Goal: Complete application form

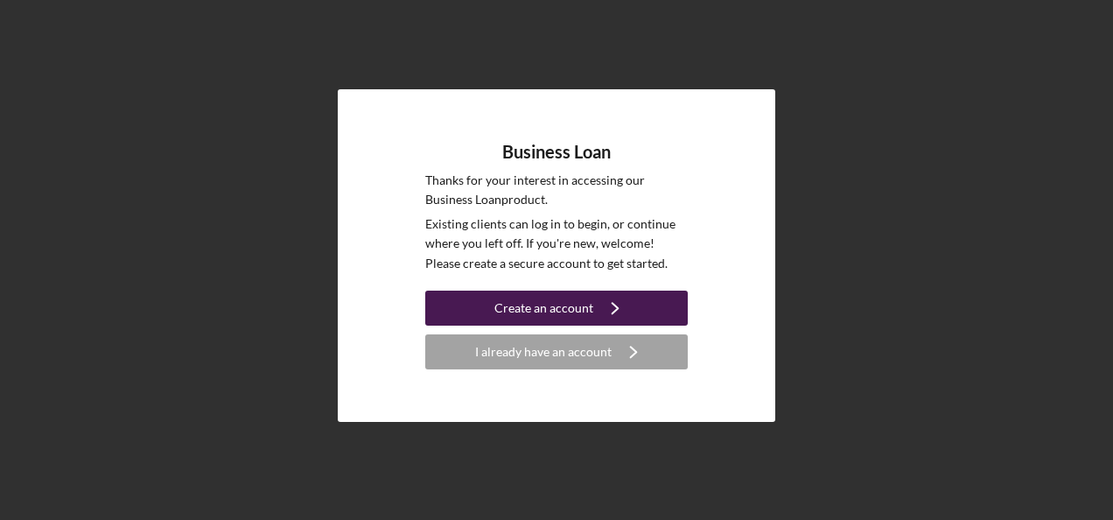
click at [539, 312] on div "Create an account" at bounding box center [544, 308] width 99 height 35
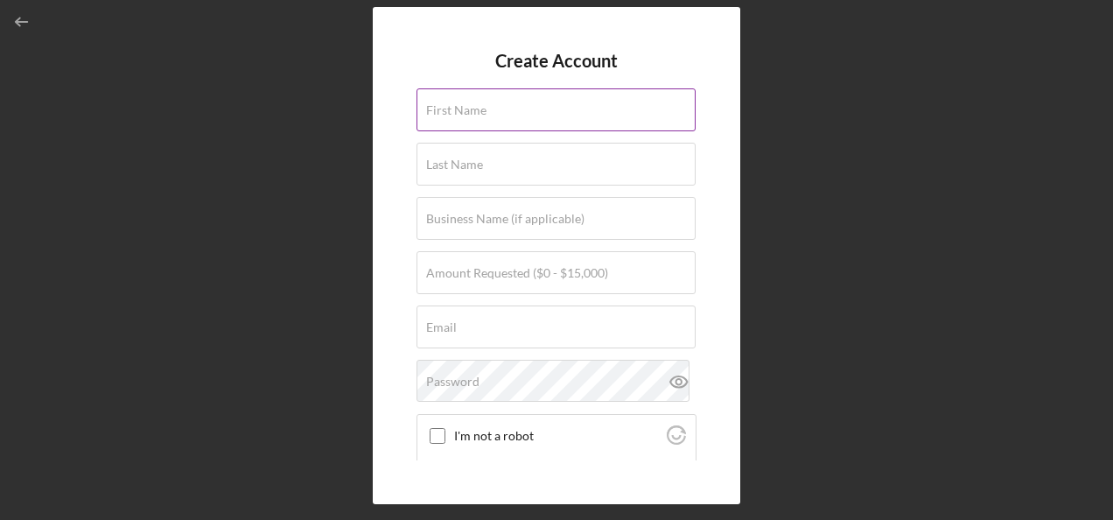
click at [516, 107] on div "First Name" at bounding box center [557, 110] width 280 height 44
type input "Qadria"
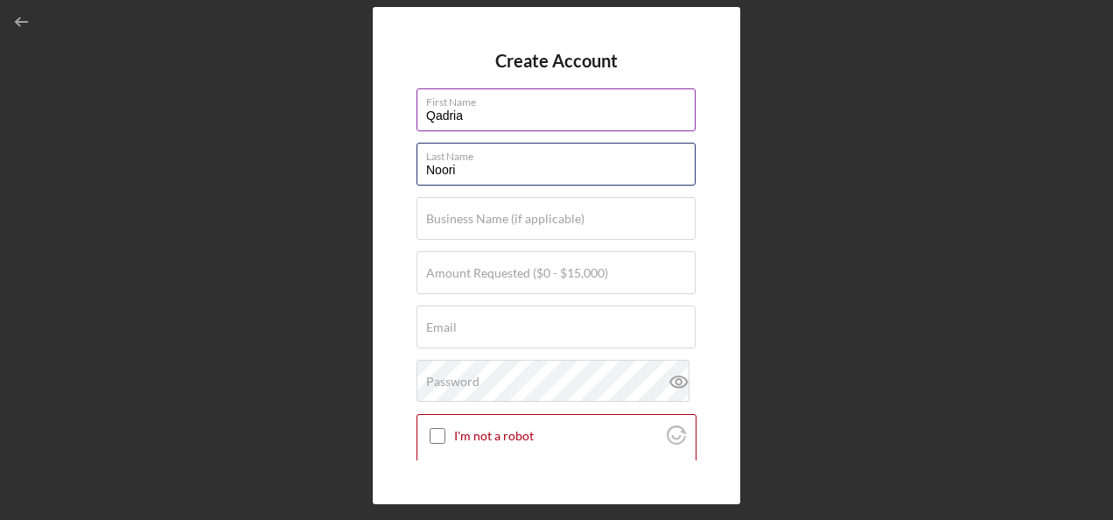
type input "Noori"
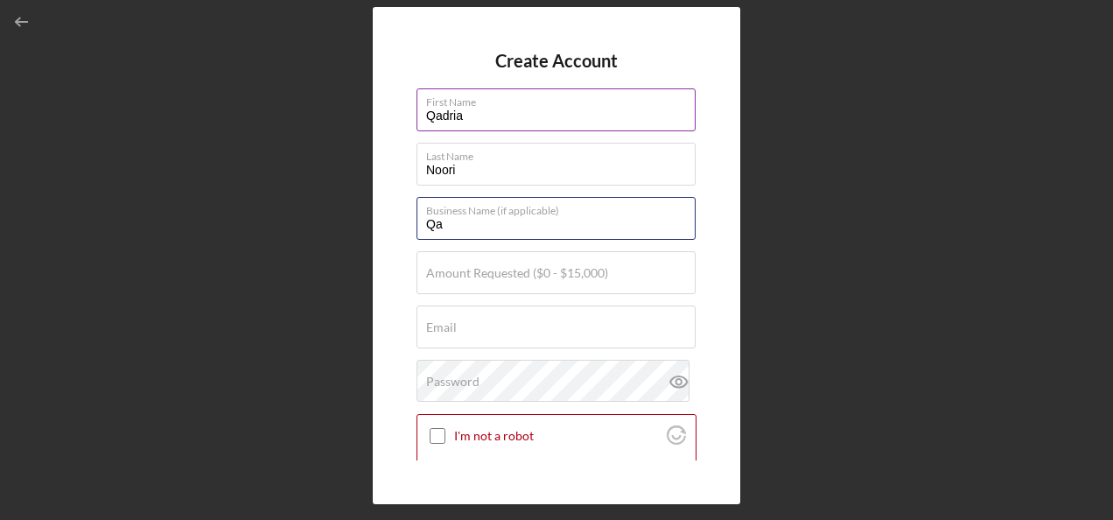
type input "Q"
type input "Ride share"
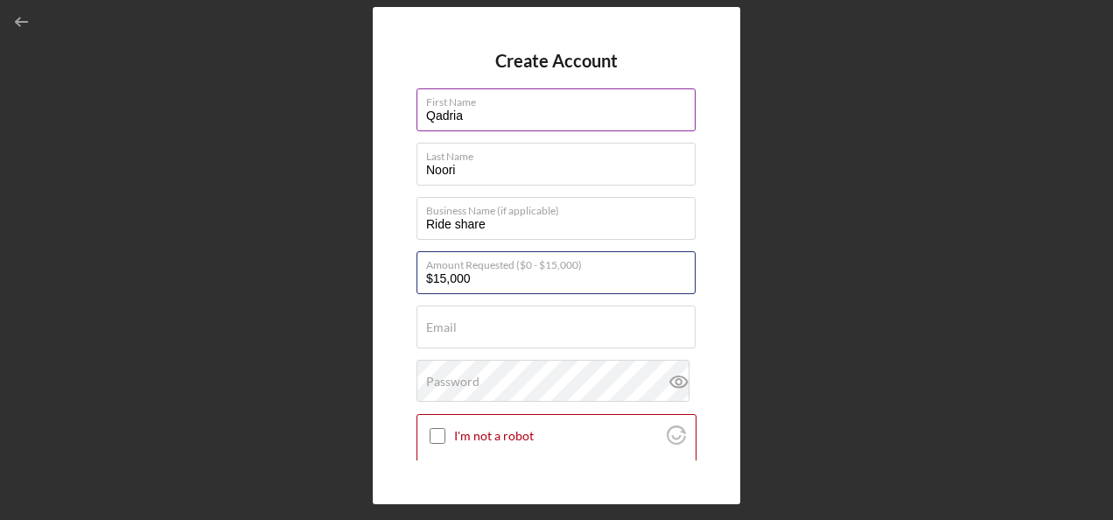
type input "$15,000"
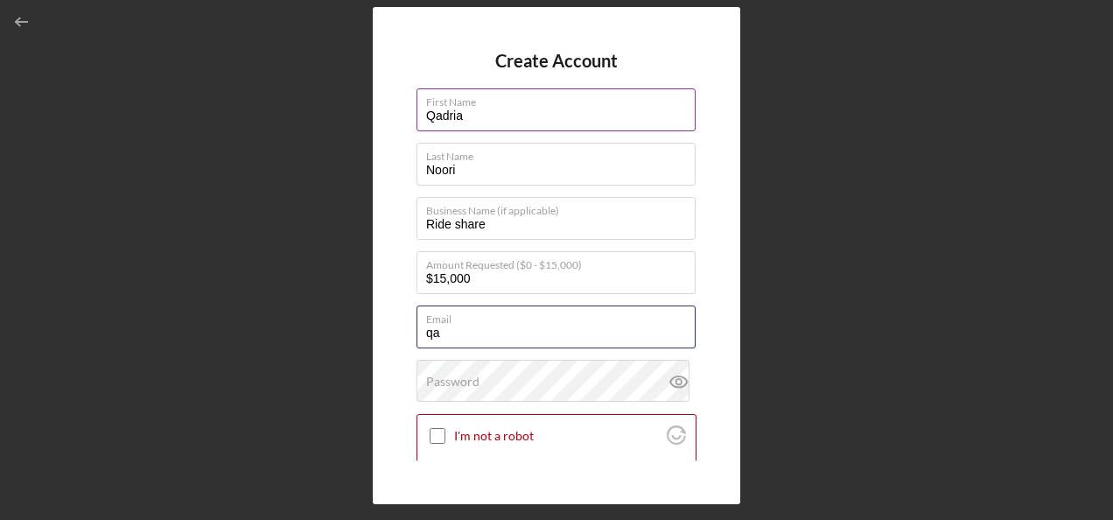
type input "[EMAIL_ADDRESS][DOMAIN_NAME]"
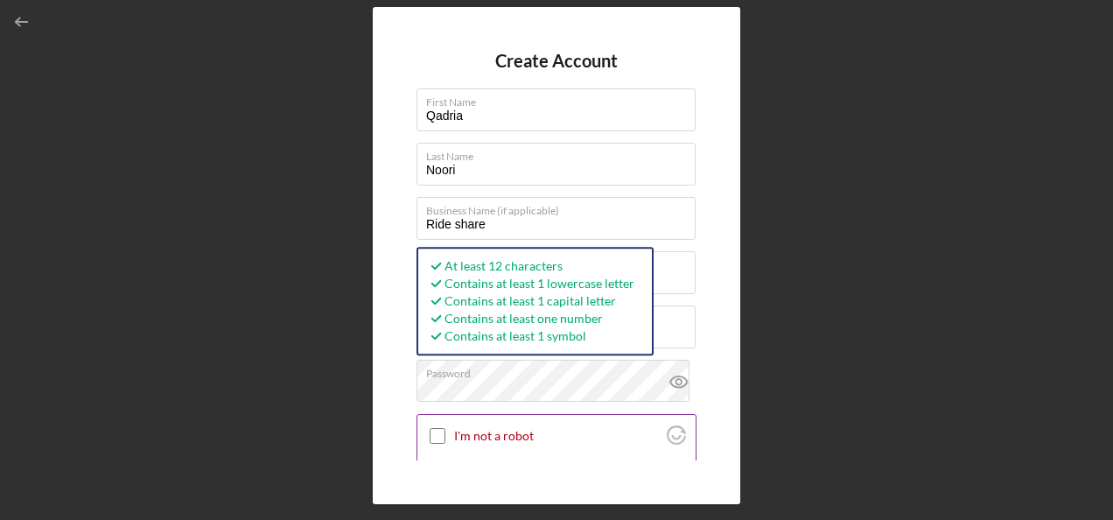
click at [436, 436] on input "I'm not a robot" at bounding box center [438, 436] width 16 height 16
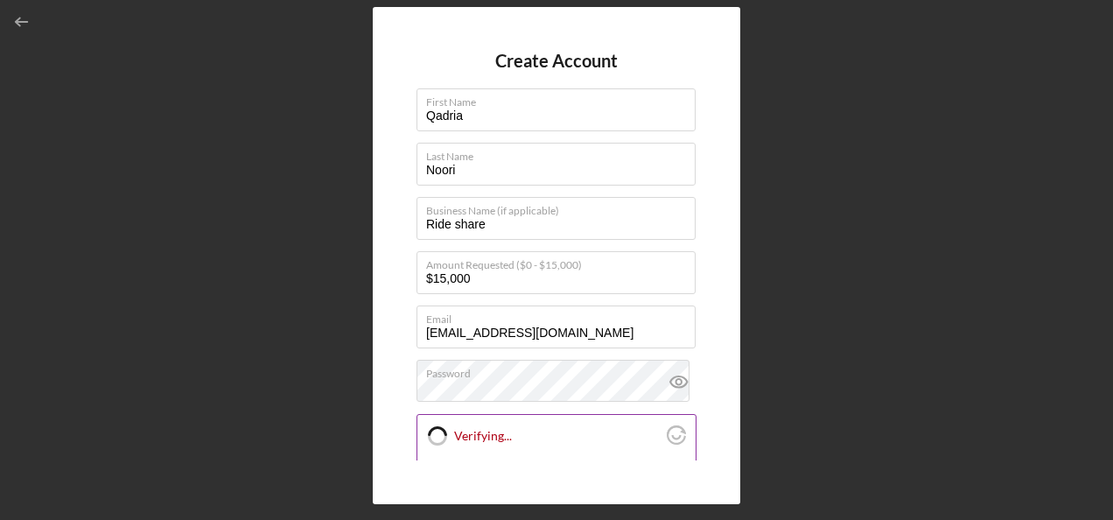
checkbox input "true"
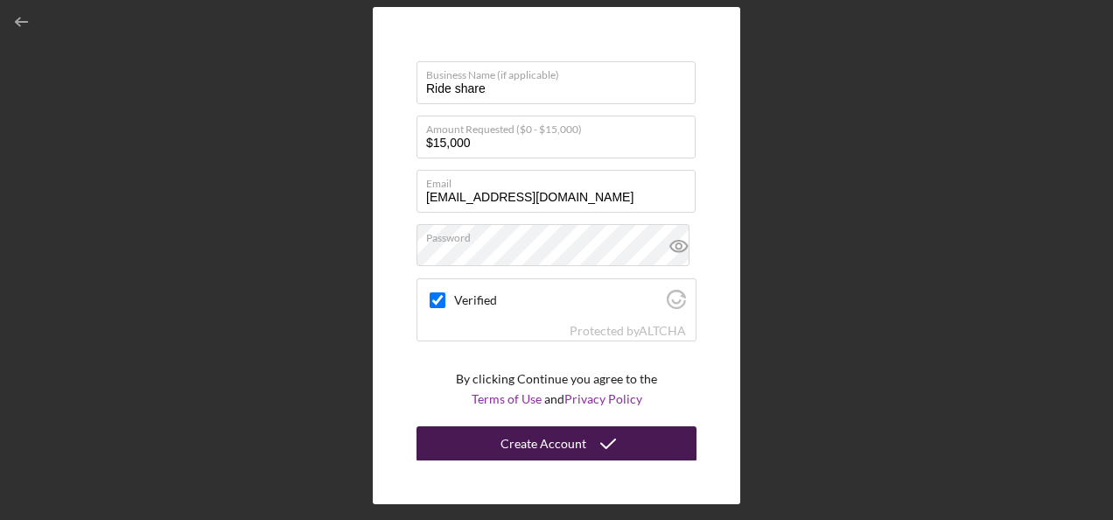
click at [588, 437] on icon "submit" at bounding box center [608, 444] width 44 height 44
